Goal: Task Accomplishment & Management: Manage account settings

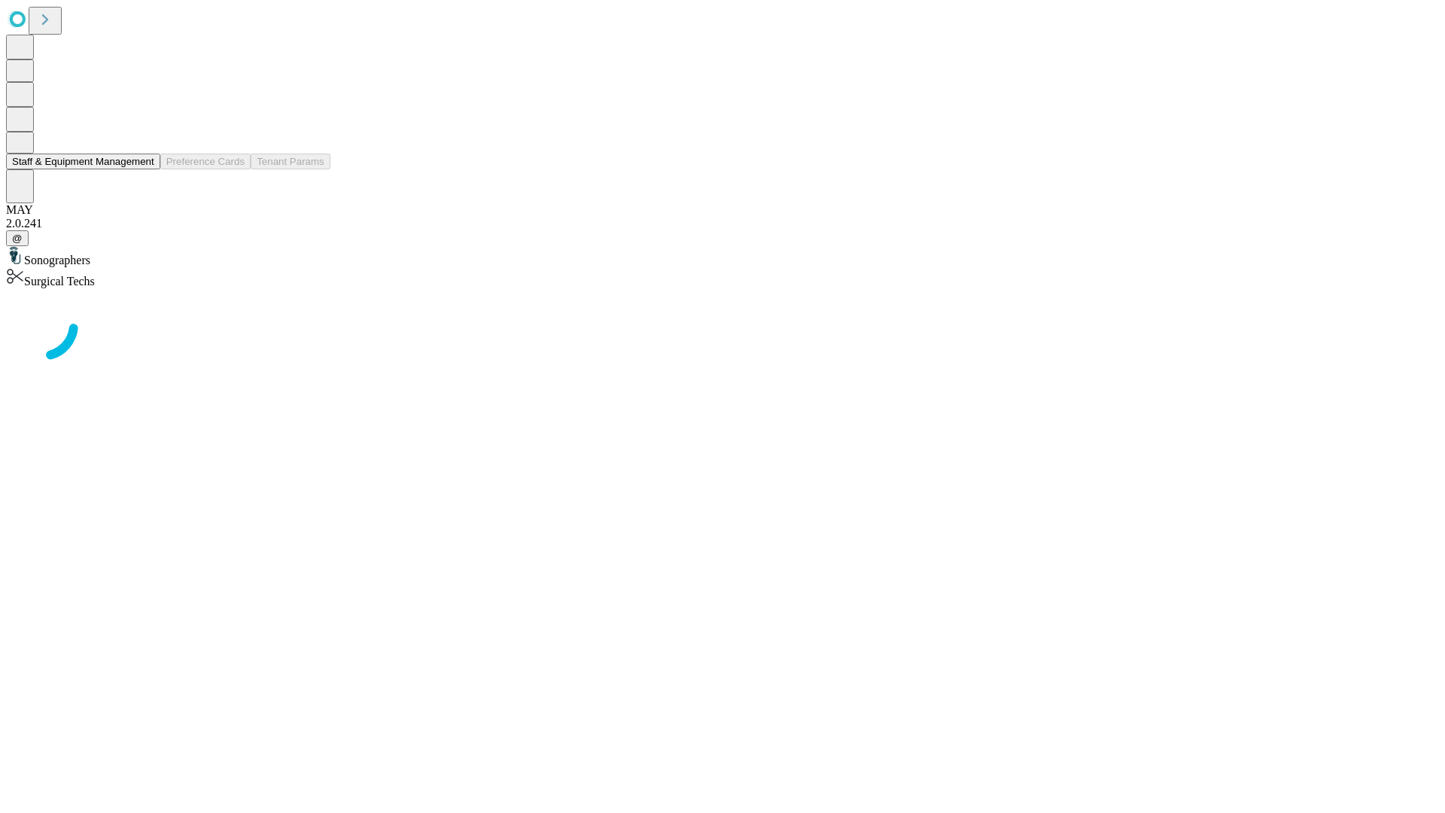
click at [144, 169] on button "Staff & Equipment Management" at bounding box center [83, 162] width 154 height 16
